Goal: Task Accomplishment & Management: Complete application form

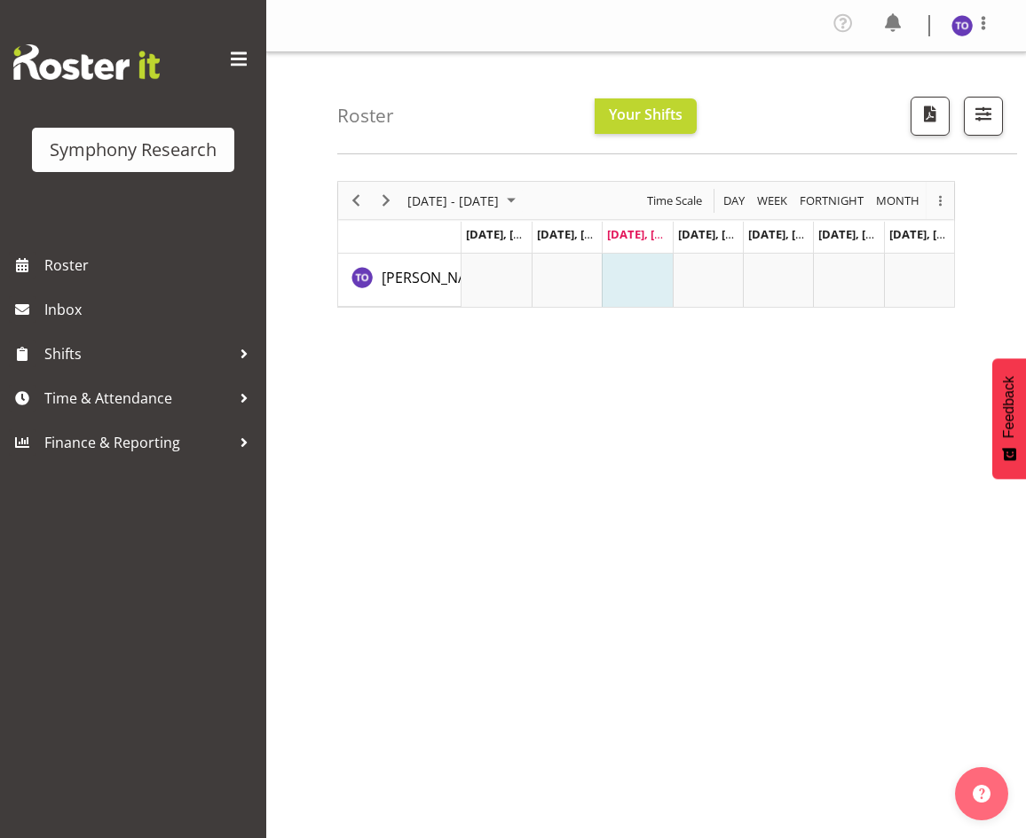
click at [245, 53] on span at bounding box center [238, 59] width 28 height 28
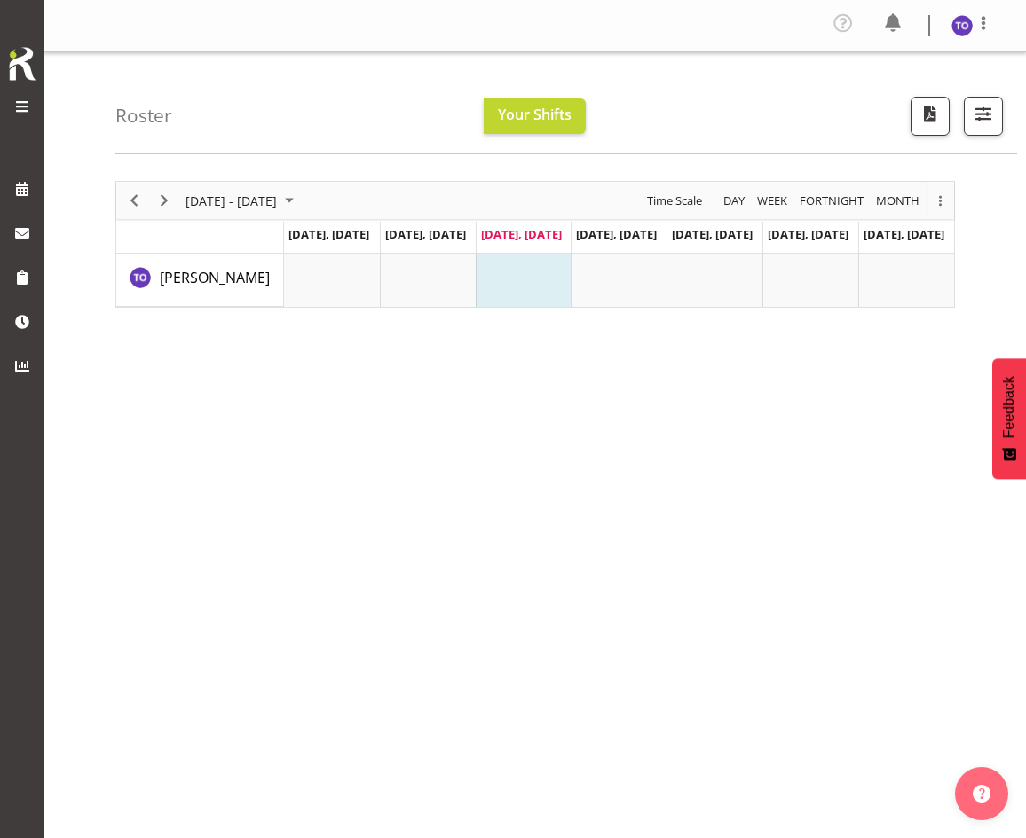
click at [28, 105] on span at bounding box center [22, 106] width 21 height 21
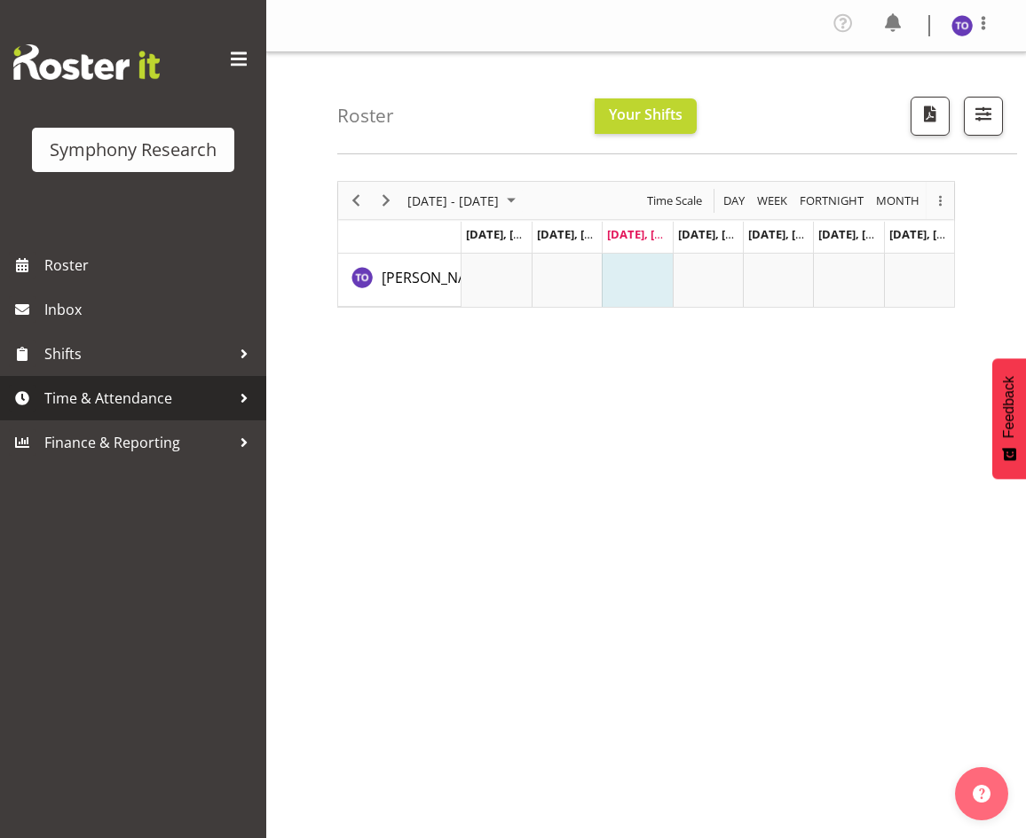
click at [71, 405] on span "Time & Attendance" at bounding box center [137, 398] width 186 height 27
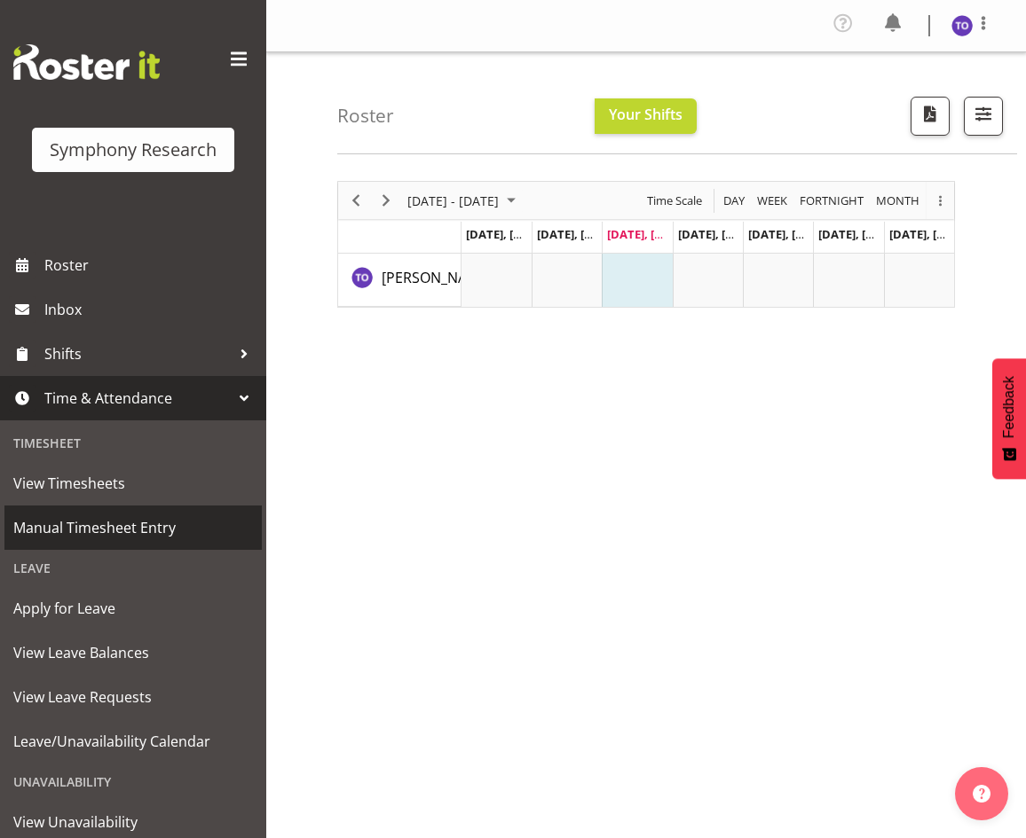
click at [123, 540] on span "Manual Timesheet Entry" at bounding box center [133, 528] width 240 height 27
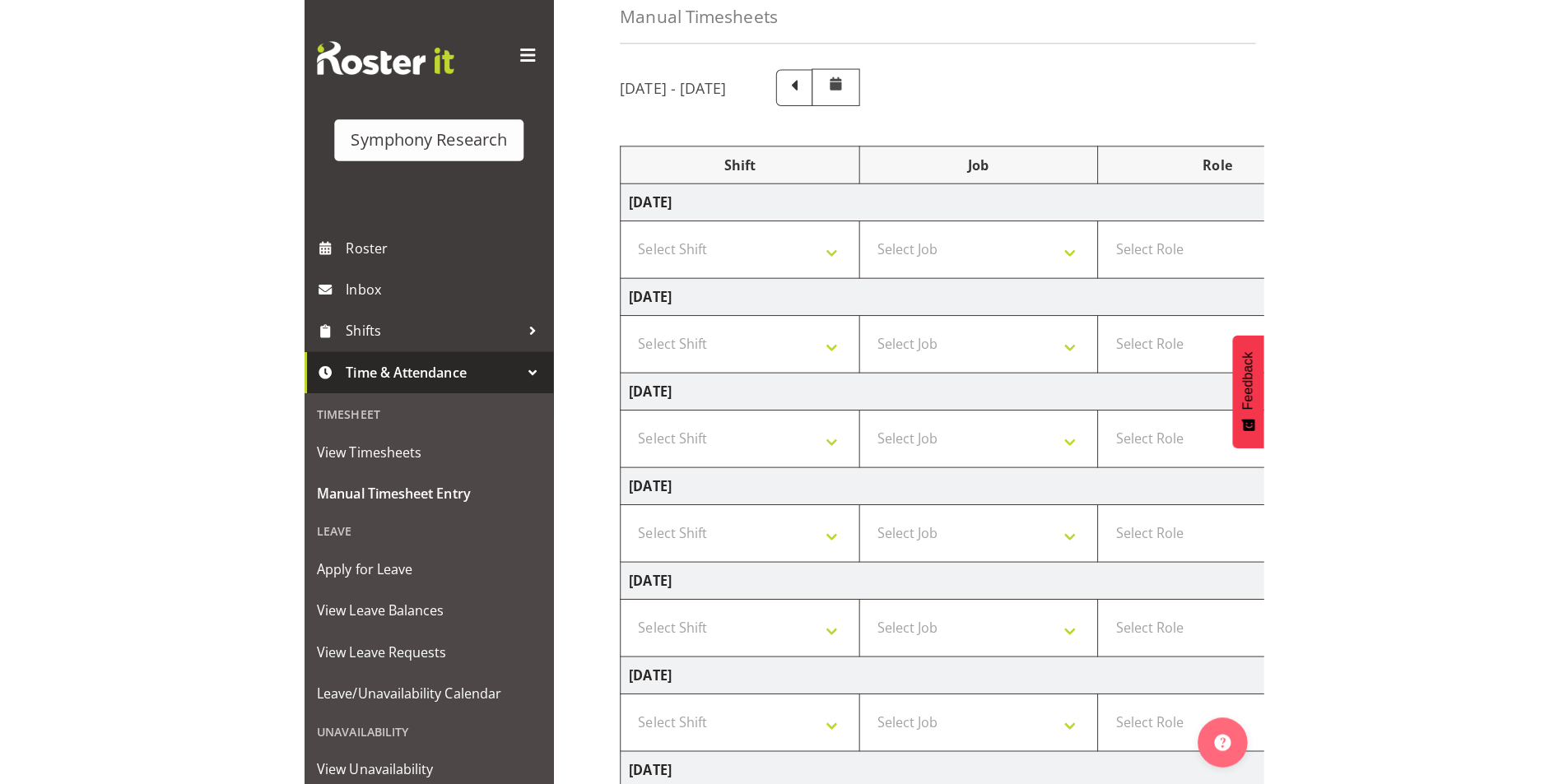
scroll to position [164, 0]
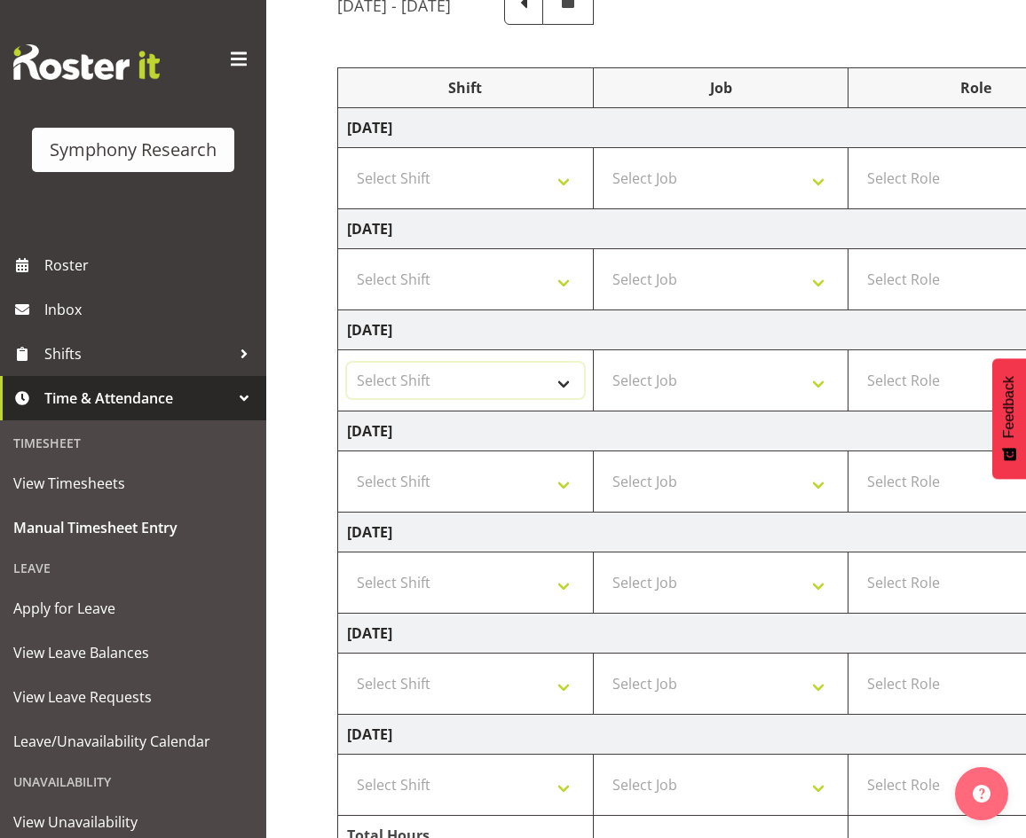
click at [568, 381] on select "Select Shift !!Weekend Residential (Roster IT Shift Label) *Business 9/10am ~ 4…" at bounding box center [465, 380] width 237 height 35
select select "80467"
click at [347, 363] on select "Select Shift !!Weekend Residential (Roster IT Shift Label) *Business 9/10am ~ 4…" at bounding box center [465, 380] width 237 height 35
click at [670, 392] on select "Select Job 550060 IF Admin 553492 World Poll Aus Wave 2 Main 2025 553493 World …" at bounding box center [720, 380] width 237 height 35
select select "7759"
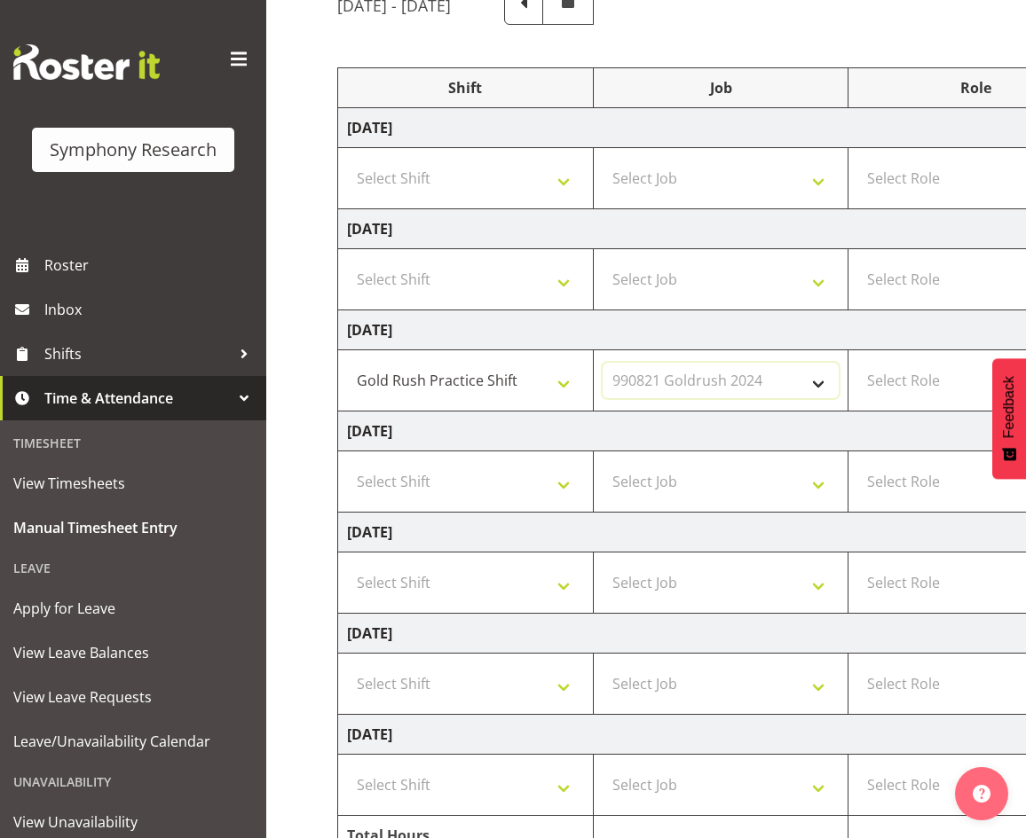
click at [602, 363] on select "Select Job 550060 IF Admin 553492 World Poll Aus Wave 2 Main 2025 553493 World …" at bounding box center [720, 380] width 237 height 35
click at [908, 389] on select "Select Role Briefing Interviewing" at bounding box center [975, 380] width 237 height 35
select select "47"
click at [857, 363] on select "Select Role Briefing Interviewing" at bounding box center [975, 380] width 237 height 35
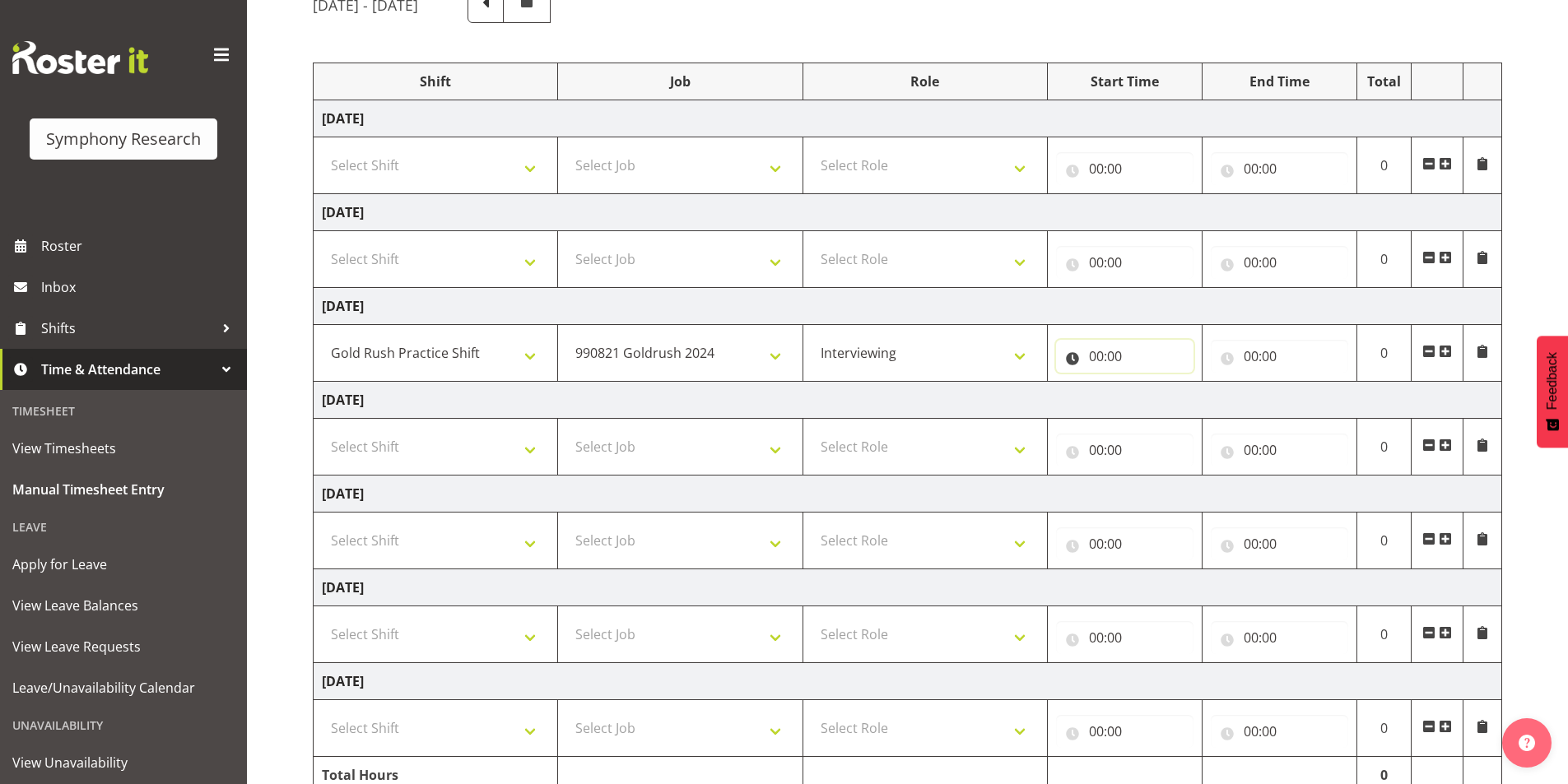
click at [951, 359] on input "00:00" at bounding box center [1125, 355] width 137 height 32
click at [951, 398] on select "00 01 02 03 04 05 06 07 08 09 10 11 12 13 14 15 16 17 18 19 20 21 22 23" at bounding box center [1168, 399] width 37 height 32
select select "16"
click at [951, 383] on select "00 01 02 03 04 05 06 07 08 09 10 11 12 13 14 15 16 17 18 19 20 21 22 23" at bounding box center [1168, 399] width 37 height 32
type input "16:00"
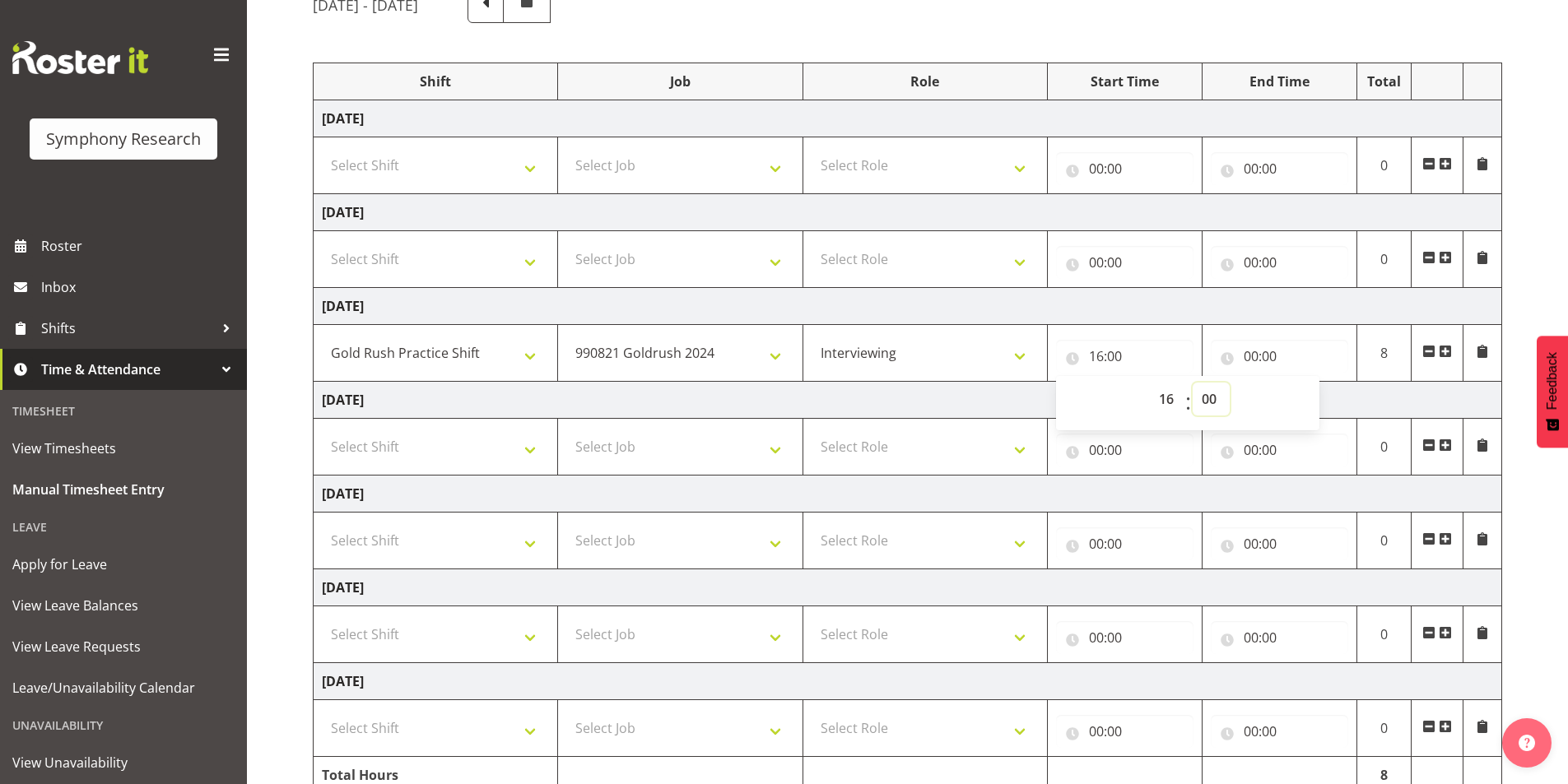
click at [951, 399] on select "00 01 02 03 04 05 06 07 08 09 10 11 12 13 14 15 16 17 18 19 20 21 22 23 24 25 2…" at bounding box center [1212, 399] width 37 height 32
select select "30"
click at [951, 383] on select "00 01 02 03 04 05 06 07 08 09 10 11 12 13 14 15 16 17 18 19 20 21 22 23 24 25 2…" at bounding box center [1212, 399] width 37 height 32
type input "16:30"
click at [951, 355] on input "00:00" at bounding box center [1279, 355] width 137 height 32
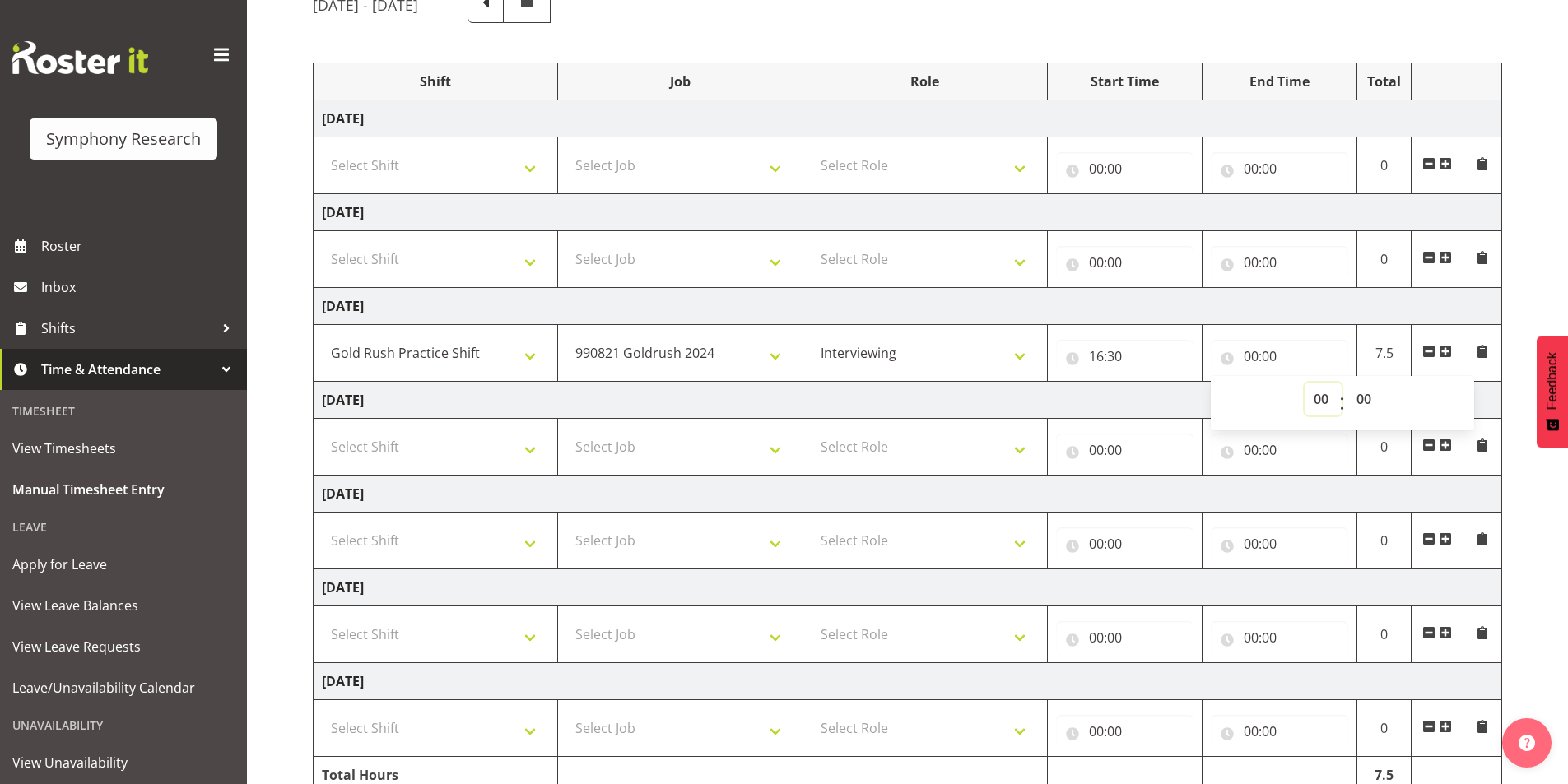
click at [951, 395] on select "00 01 02 03 04 05 06 07 08 09 10 11 12 13 14 15 16 17 18 19 20 21 22 23" at bounding box center [1323, 399] width 37 height 32
select select "21"
click at [951, 383] on select "00 01 02 03 04 05 06 07 08 09 10 11 12 13 14 15 16 17 18 19 20 21 22 23" at bounding box center [1323, 399] width 37 height 32
type input "21:00"
click at [951, 395] on select "00 01 02 03 04 05 06 07 08 09 10 11 12 13 14 15 16 17 18 19 20 21 22 23 24 25 2…" at bounding box center [1366, 399] width 37 height 32
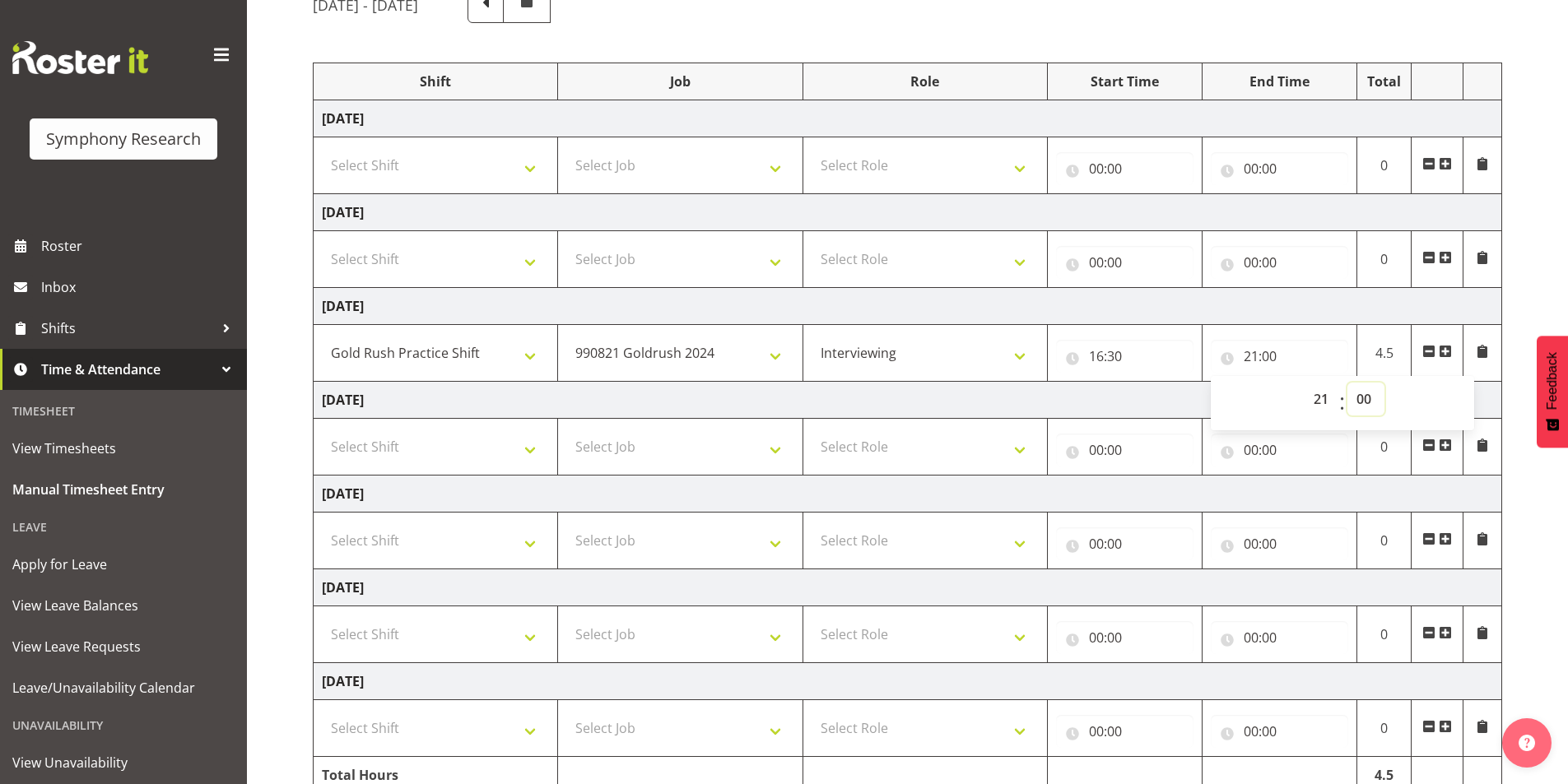
click at [951, 383] on select "00 01 02 03 04 05 06 07 08 09 10 11 12 13 14 15 16 17 18 19 20 21 22 23 24 25 2…" at bounding box center [1366, 399] width 37 height 32
click at [951, 353] on input "21:00" at bounding box center [1279, 355] width 137 height 32
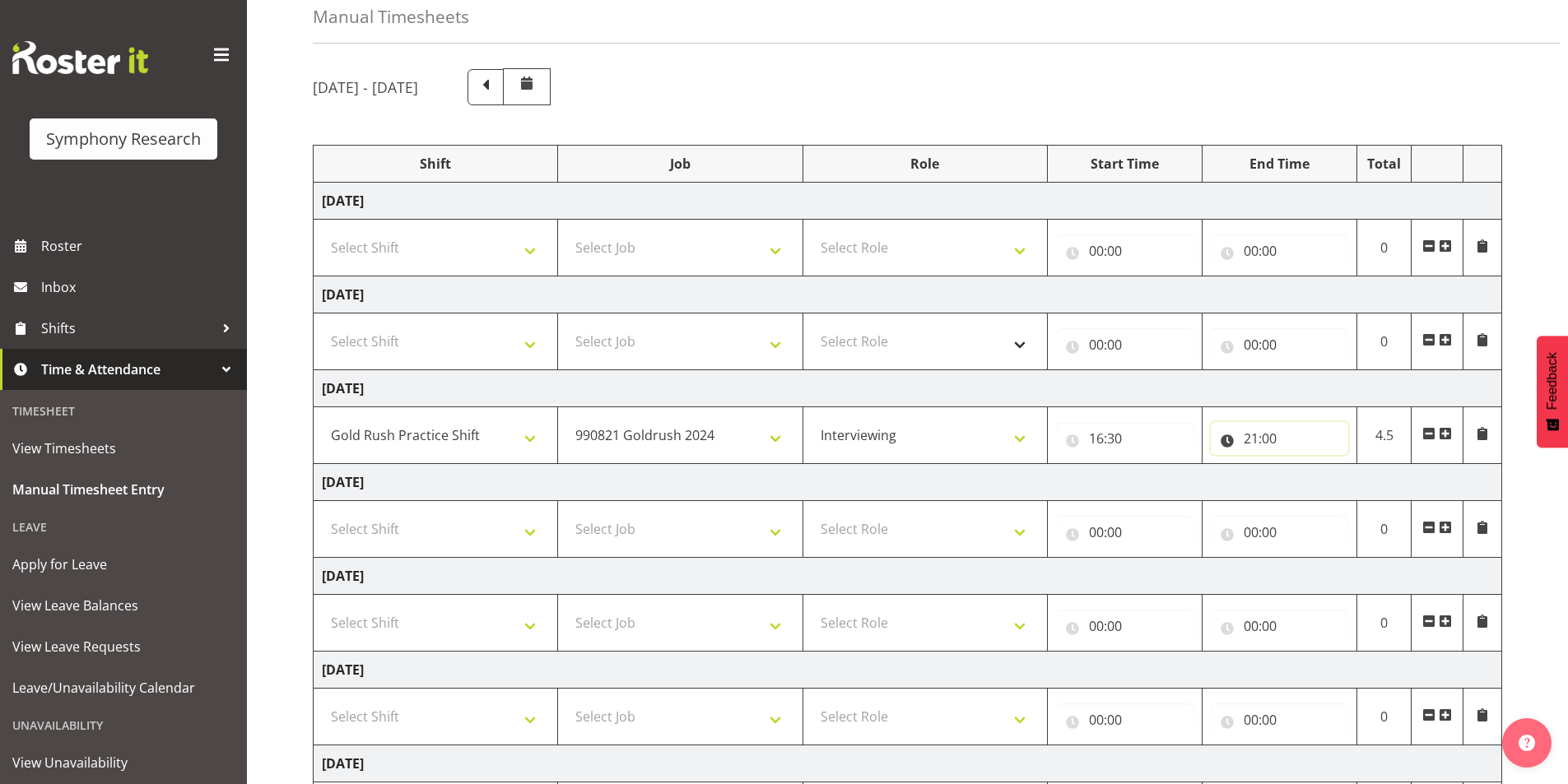
scroll to position [242, 0]
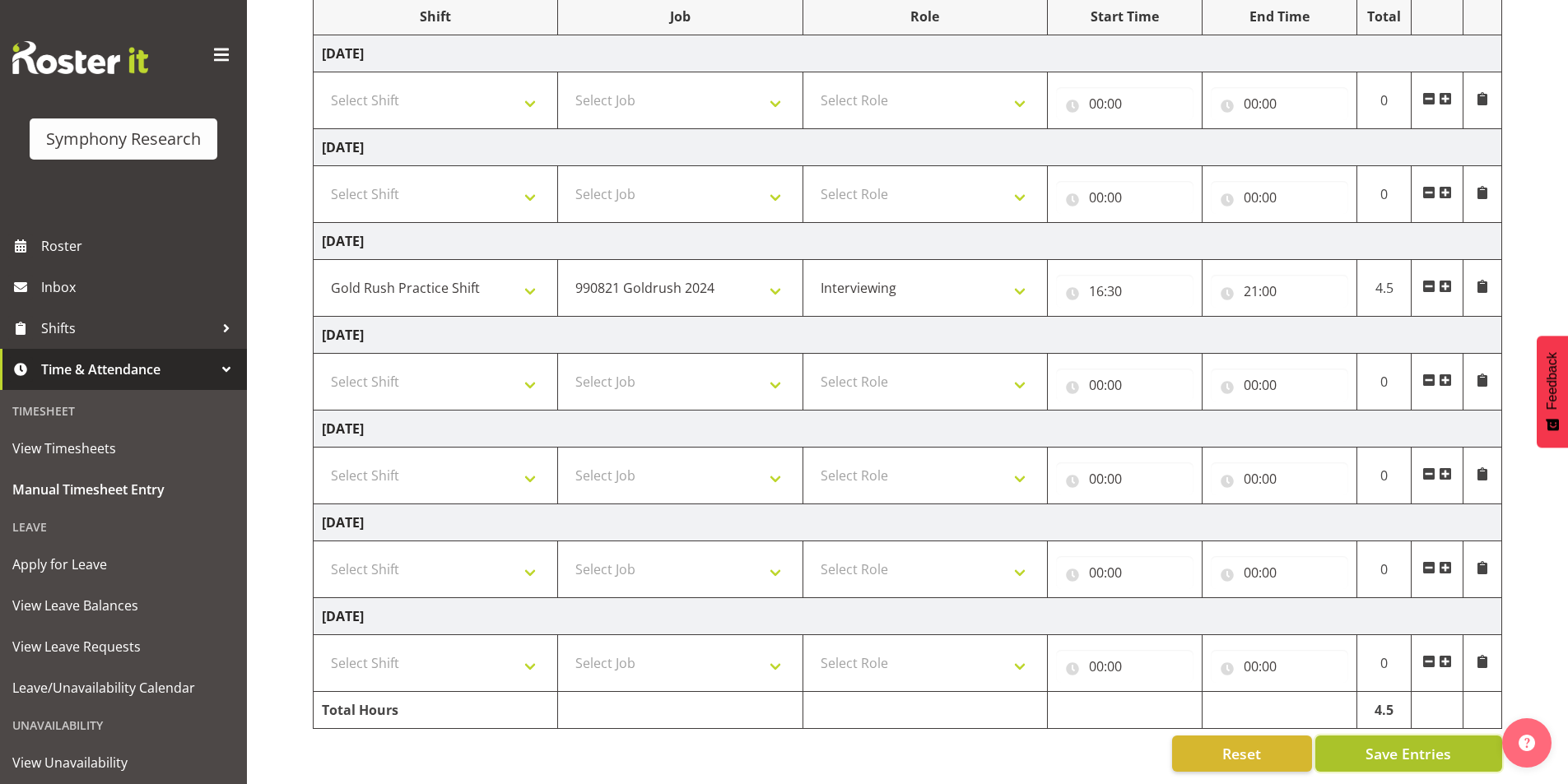
click at [951, 748] on span "Save Entries" at bounding box center [1408, 753] width 85 height 21
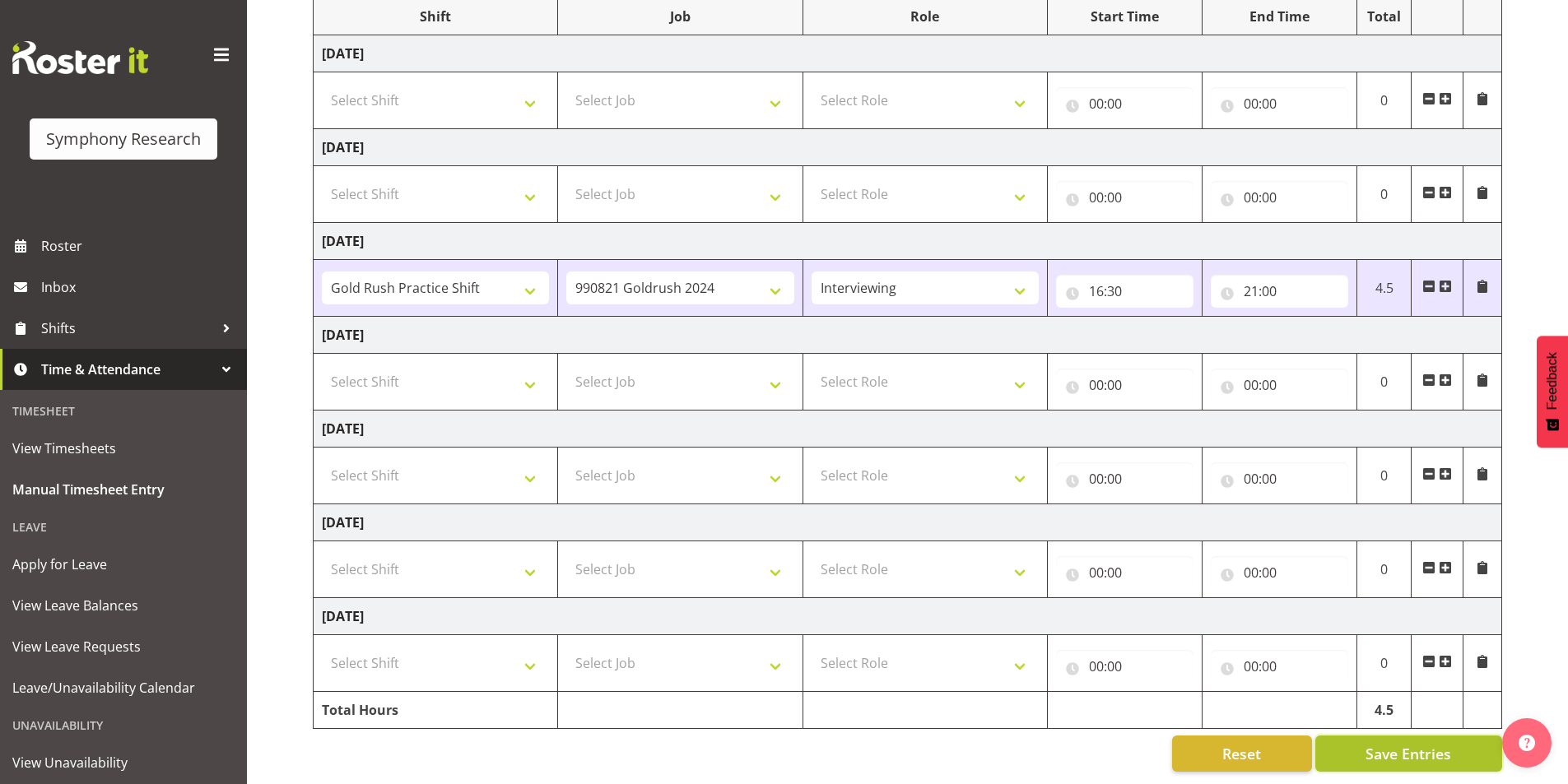
click at [951, 743] on span "Save Entries" at bounding box center [1408, 753] width 85 height 21
